Goal: Information Seeking & Learning: Learn about a topic

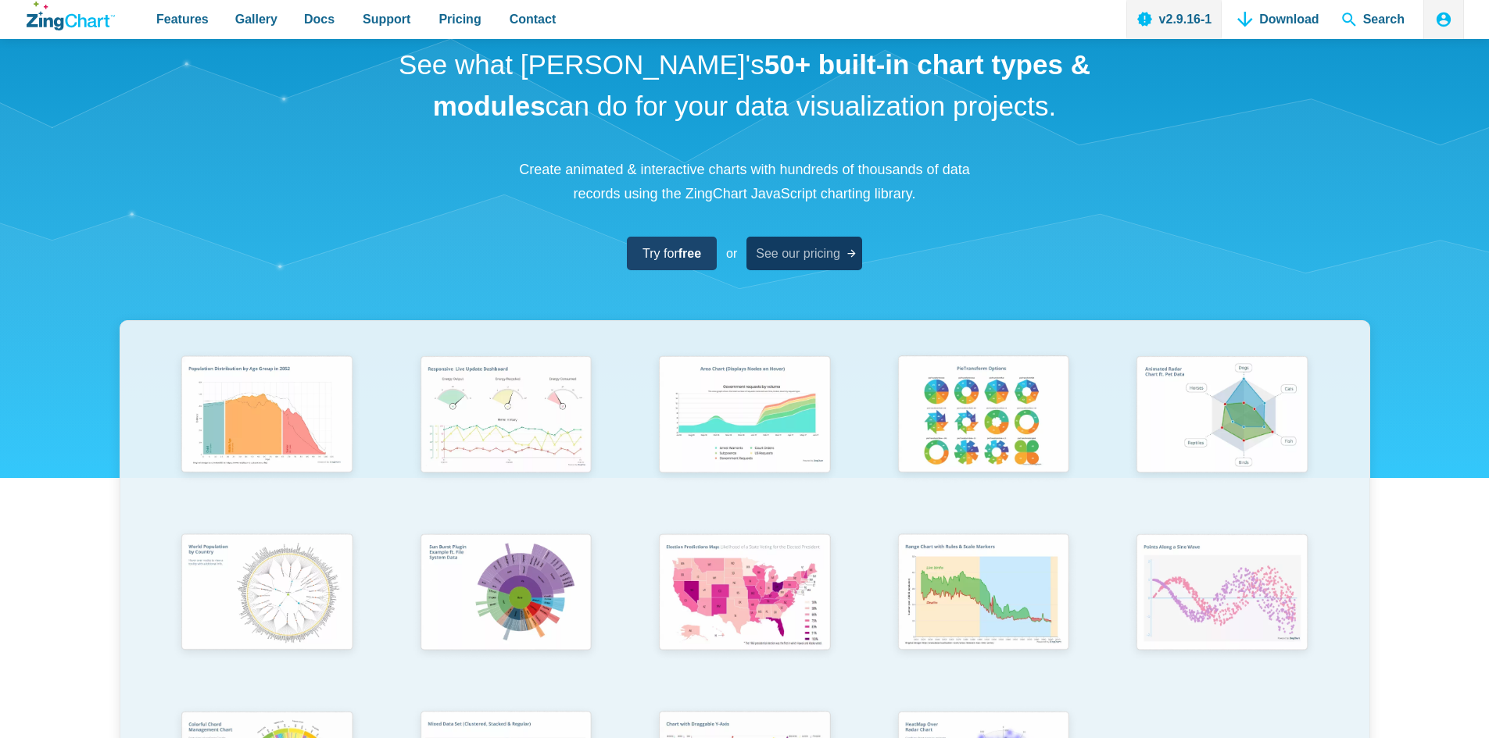
scroll to position [59, 0]
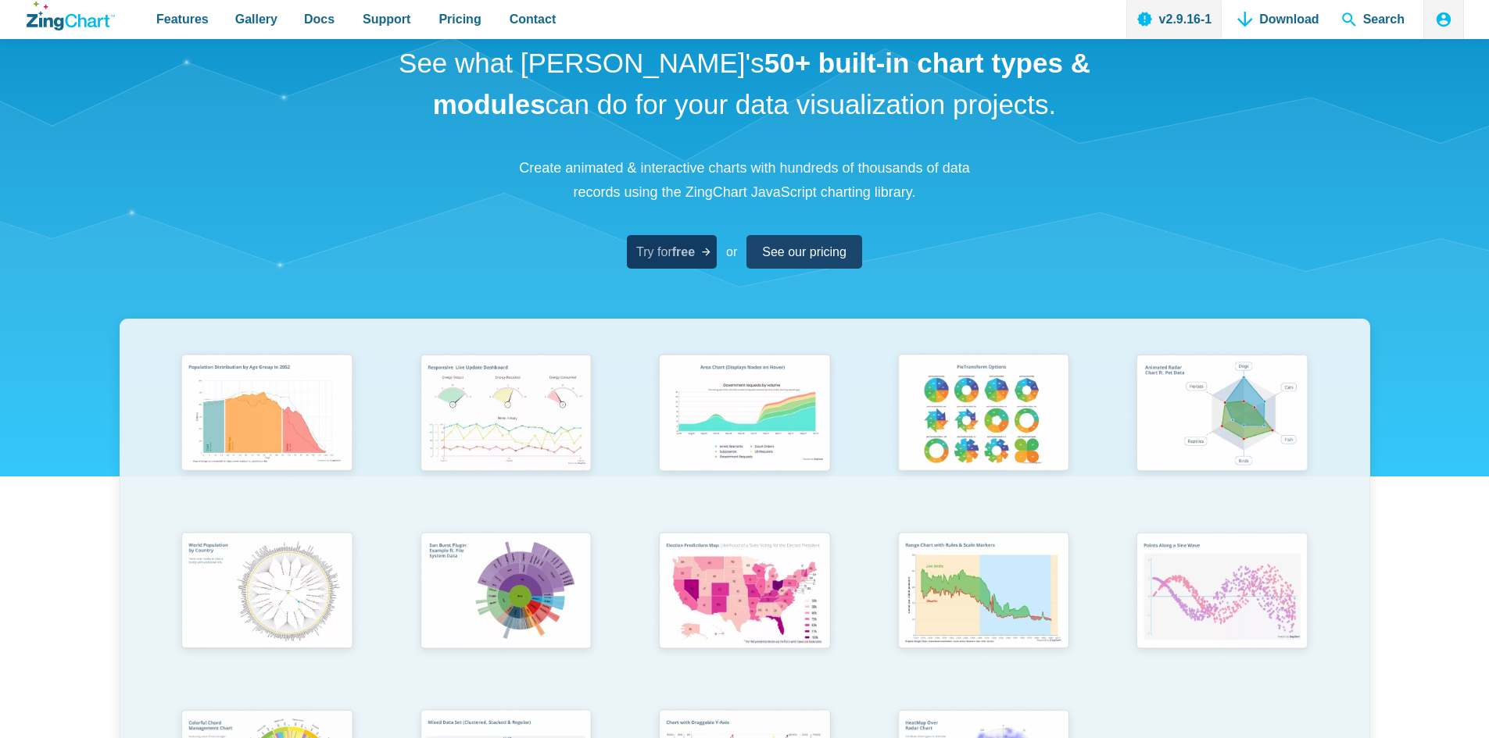
click at [690, 255] on strong "free" at bounding box center [683, 251] width 23 height 13
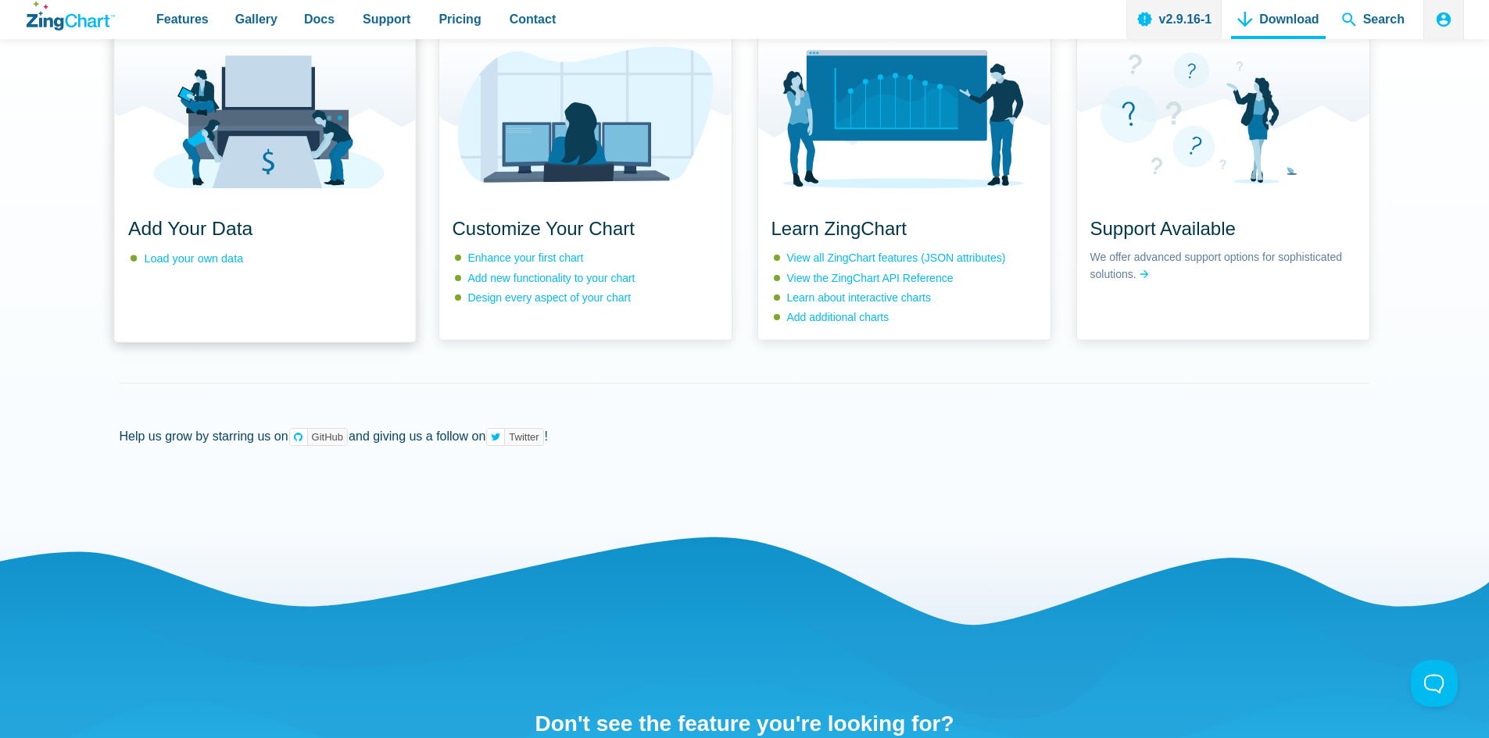
scroll to position [1540, 0]
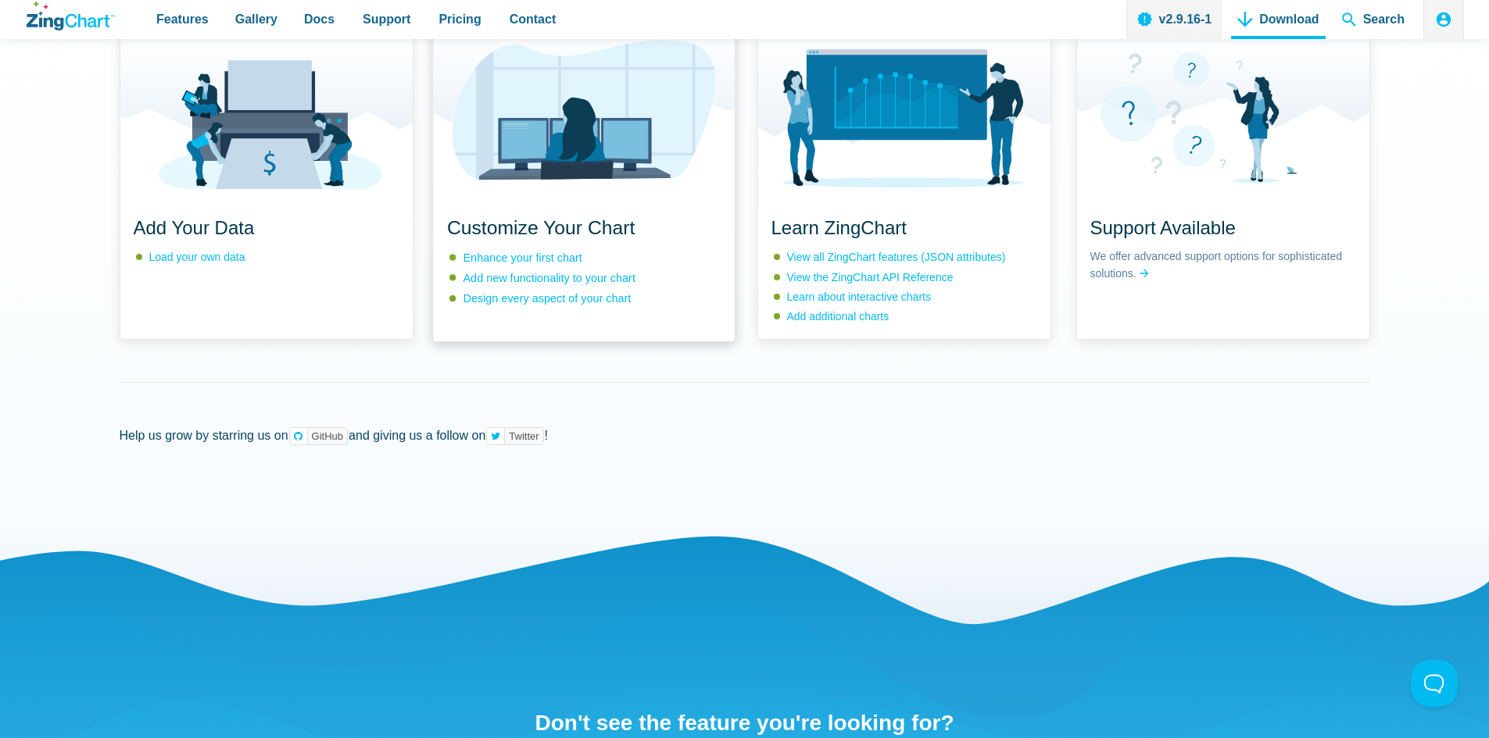
click at [554, 181] on img "App Content" at bounding box center [583, 105] width 301 height 152
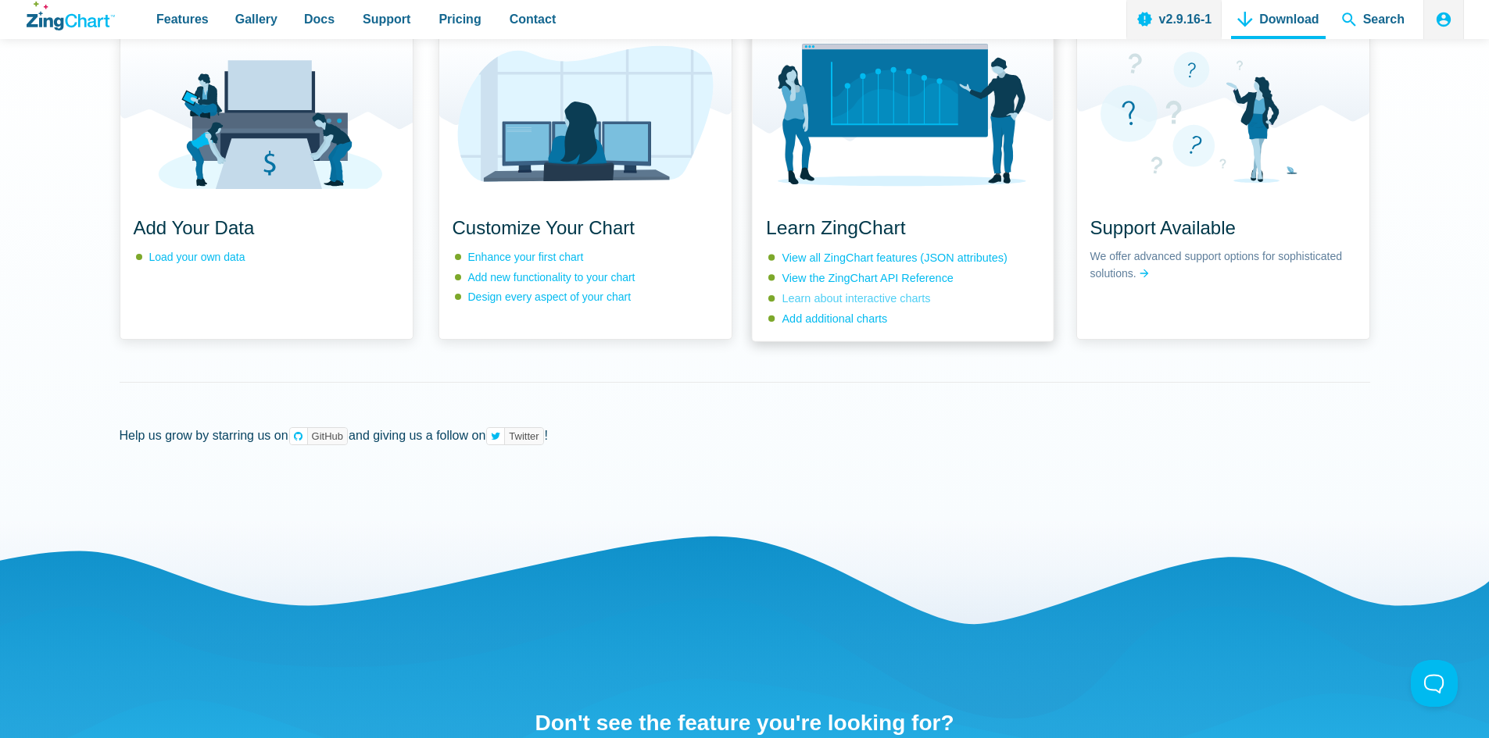
click at [839, 305] on link "Learn about interactive charts" at bounding box center [855, 298] width 148 height 13
